Goal: Information Seeking & Learning: Learn about a topic

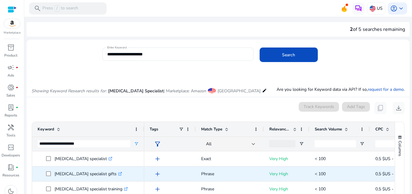
scroll to position [61, 0]
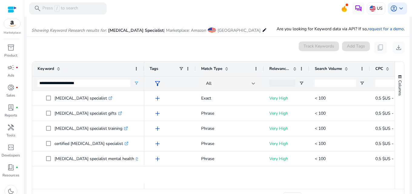
drag, startPoint x: 63, startPoint y: 82, endPoint x: 97, endPoint y: 83, distance: 34.0
click at [97, 83] on input "**********" at bounding box center [84, 83] width 93 height 7
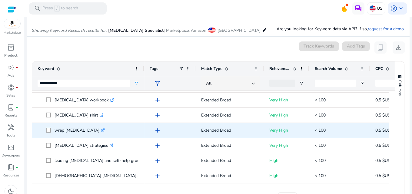
scroll to position [78, 0]
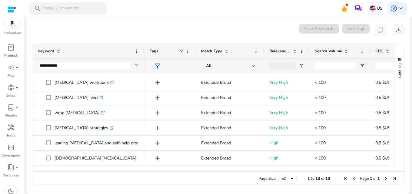
type input "**********"
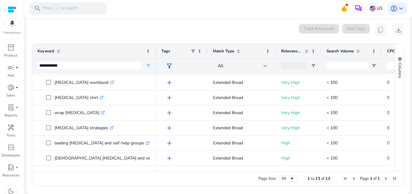
drag, startPoint x: 143, startPoint y: 51, endPoint x: 155, endPoint y: 48, distance: 12.1
click at [155, 48] on div at bounding box center [156, 51] width 2 height 15
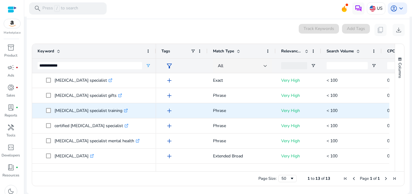
scroll to position [0, 0]
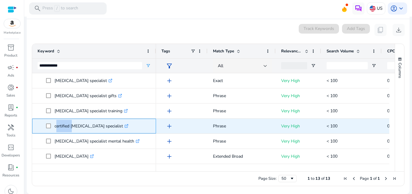
drag, startPoint x: 55, startPoint y: 126, endPoint x: 71, endPoint y: 126, distance: 15.8
click at [71, 126] on p "certified [MEDICAL_DATA] specialist .st0{fill:#2c8af8}" at bounding box center [92, 126] width 74 height 12
click at [64, 126] on p "certified [MEDICAL_DATA] specialist .st0{fill:#2c8af8}" at bounding box center [92, 126] width 74 height 12
drag, startPoint x: 55, startPoint y: 126, endPoint x: 114, endPoint y: 126, distance: 59.1
click at [114, 126] on p "certified [MEDICAL_DATA] specialist .st0{fill:#2c8af8}" at bounding box center [92, 126] width 74 height 12
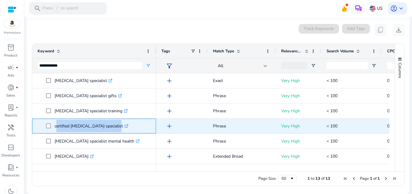
copy p "certified [MEDICAL_DATA] specialist"
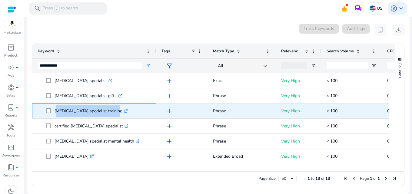
drag, startPoint x: 55, startPoint y: 112, endPoint x: 113, endPoint y: 113, distance: 57.3
click at [113, 113] on p "[MEDICAL_DATA] specialist training .st0{fill:#2c8af8}" at bounding box center [91, 111] width 73 height 12
copy p "[MEDICAL_DATA] specialist training"
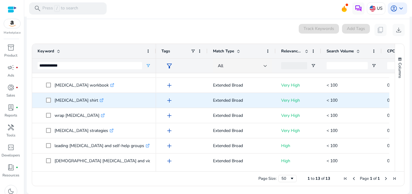
scroll to position [104, 0]
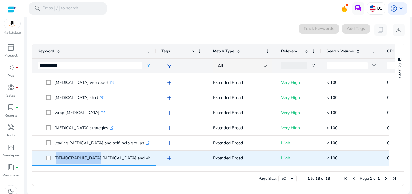
drag, startPoint x: 55, startPoint y: 159, endPoint x: 90, endPoint y: 159, distance: 34.9
click at [90, 159] on p "[DEMOGRAPHIC_DATA] [MEDICAL_DATA] and violence against women .st0{fill:#2c8af8}" at bounding box center [126, 158] width 142 height 12
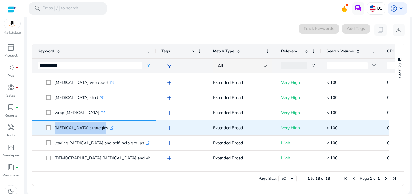
drag, startPoint x: 54, startPoint y: 129, endPoint x: 98, endPoint y: 132, distance: 44.0
click at [98, 132] on span "[MEDICAL_DATA] strategies .st0{fill:#2c8af8}" at bounding box center [98, 128] width 105 height 12
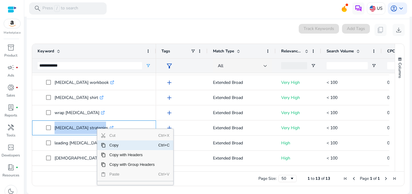
click at [111, 147] on span "Copy" at bounding box center [132, 146] width 53 height 10
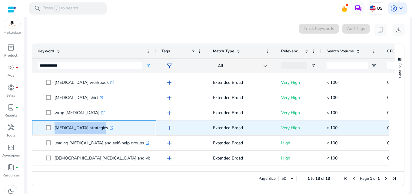
scroll to position [74, 0]
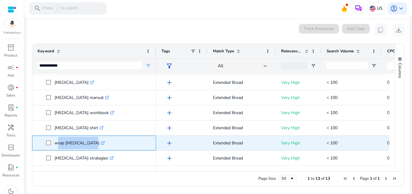
drag, startPoint x: 55, startPoint y: 144, endPoint x: 90, endPoint y: 144, distance: 34.3
click at [90, 144] on p "wrap [MEDICAL_DATA] .st0{fill:#2c8af8}" at bounding box center [80, 143] width 50 height 12
copy p "wrap [MEDICAL_DATA]"
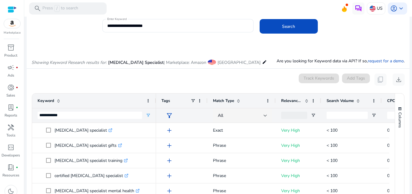
scroll to position [18, 0]
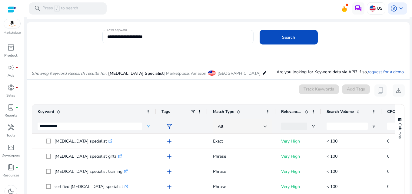
click at [141, 34] on input "**********" at bounding box center [178, 36] width 142 height 7
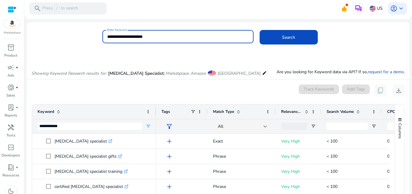
click at [141, 34] on input "**********" at bounding box center [178, 36] width 142 height 7
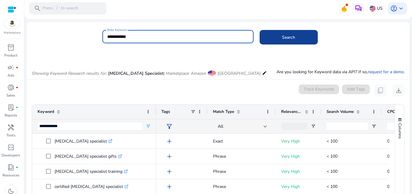
type input "**********"
click at [275, 36] on span at bounding box center [289, 37] width 58 height 15
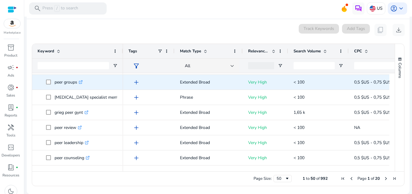
scroll to position [0, 0]
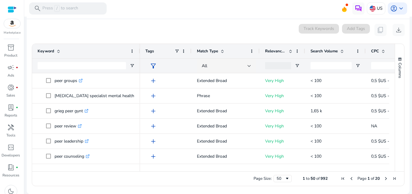
drag, startPoint x: 123, startPoint y: 52, endPoint x: 140, endPoint y: 49, distance: 17.2
click at [140, 49] on div at bounding box center [140, 51] width 2 height 15
drag, startPoint x: 215, startPoint y: 172, endPoint x: 261, endPoint y: 170, distance: 45.8
click at [261, 170] on div "Drag here to set row groups Drag here to set column labels Keyword Tags 61" at bounding box center [218, 115] width 373 height 143
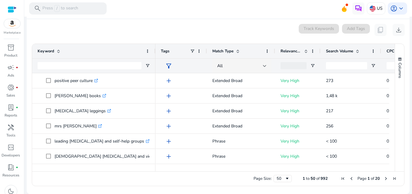
drag, startPoint x: 139, startPoint y: 52, endPoint x: 154, endPoint y: 51, distance: 15.5
click at [154, 51] on div at bounding box center [155, 51] width 2 height 15
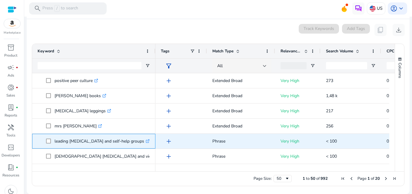
drag, startPoint x: 54, startPoint y: 141, endPoint x: 135, endPoint y: 141, distance: 80.4
click at [135, 141] on span "leading [MEDICAL_DATA] and self-help groups .st0{fill:#2c8af8}" at bounding box center [98, 141] width 104 height 12
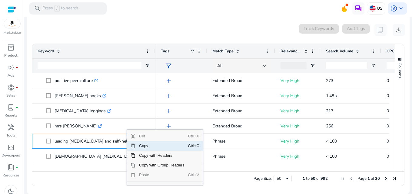
click at [145, 147] on span "Copy" at bounding box center [162, 146] width 53 height 10
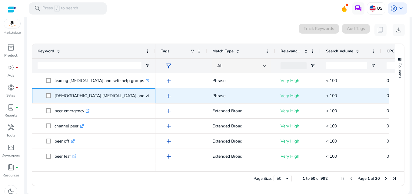
drag, startPoint x: 55, startPoint y: 98, endPoint x: 144, endPoint y: 97, distance: 89.2
click at [144, 97] on p "[DEMOGRAPHIC_DATA] [MEDICAL_DATA] and violence against women .st0{fill:#2c8af8}" at bounding box center [126, 96] width 142 height 12
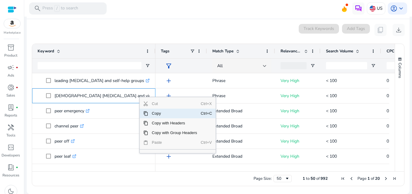
click at [159, 113] on span "Copy" at bounding box center [174, 114] width 53 height 10
